Goal: Information Seeking & Learning: Check status

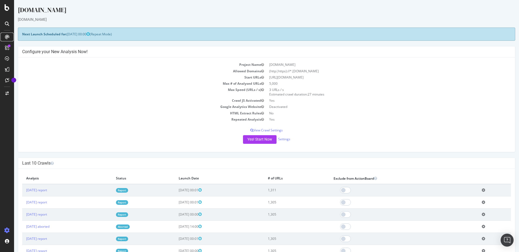
click at [7, 38] on icon at bounding box center [7, 37] width 4 height 4
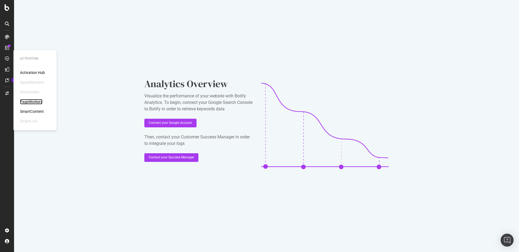
click at [30, 100] on div "PageWorkers" at bounding box center [31, 101] width 22 height 5
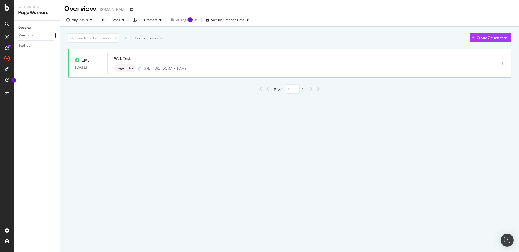
click at [29, 35] on div "Monitoring" at bounding box center [26, 36] width 16 height 6
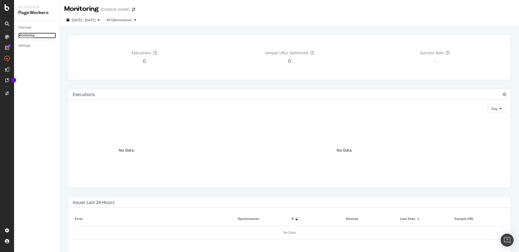
scroll to position [1, 0]
click at [25, 29] on div "Overview" at bounding box center [24, 28] width 13 height 6
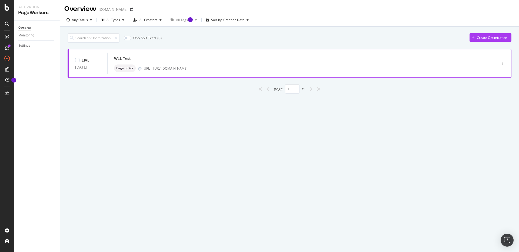
click at [240, 69] on div "URL = [URL][DOMAIN_NAME]" at bounding box center [309, 68] width 330 height 5
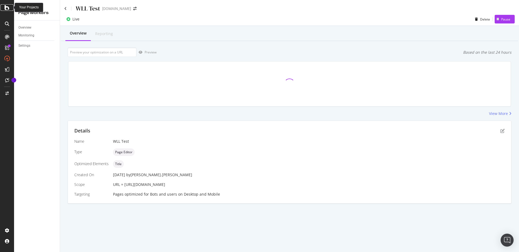
click at [6, 9] on icon at bounding box center [7, 7] width 5 height 6
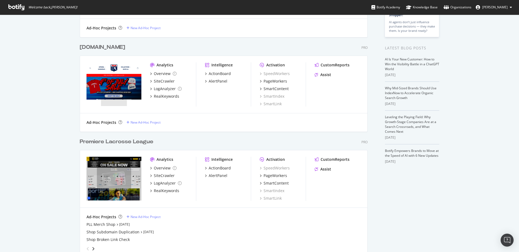
scroll to position [87, 0]
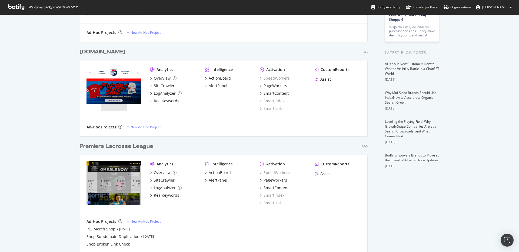
click at [131, 143] on div "Premiere Lacrosse League" at bounding box center [117, 147] width 74 height 8
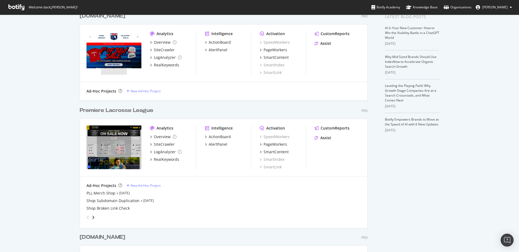
scroll to position [125, 0]
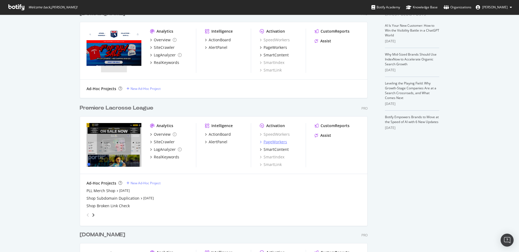
click at [275, 143] on div "PageWorkers" at bounding box center [276, 141] width 24 height 5
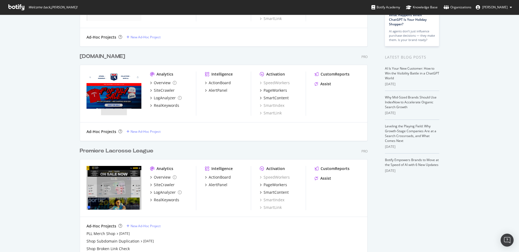
scroll to position [114, 0]
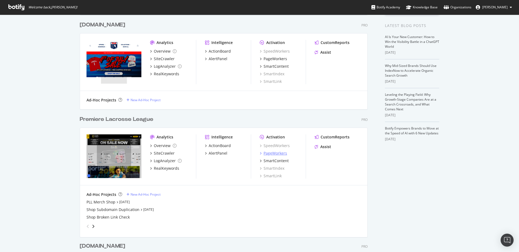
click at [267, 155] on div "PageWorkers" at bounding box center [276, 153] width 24 height 5
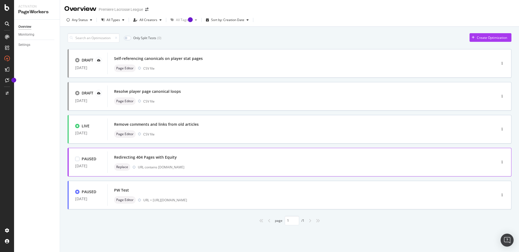
click at [226, 167] on div "URL contains [DOMAIN_NAME]" at bounding box center [306, 167] width 336 height 5
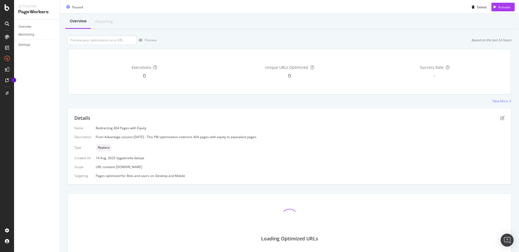
scroll to position [37, 0]
